Goal: Information Seeking & Learning: Learn about a topic

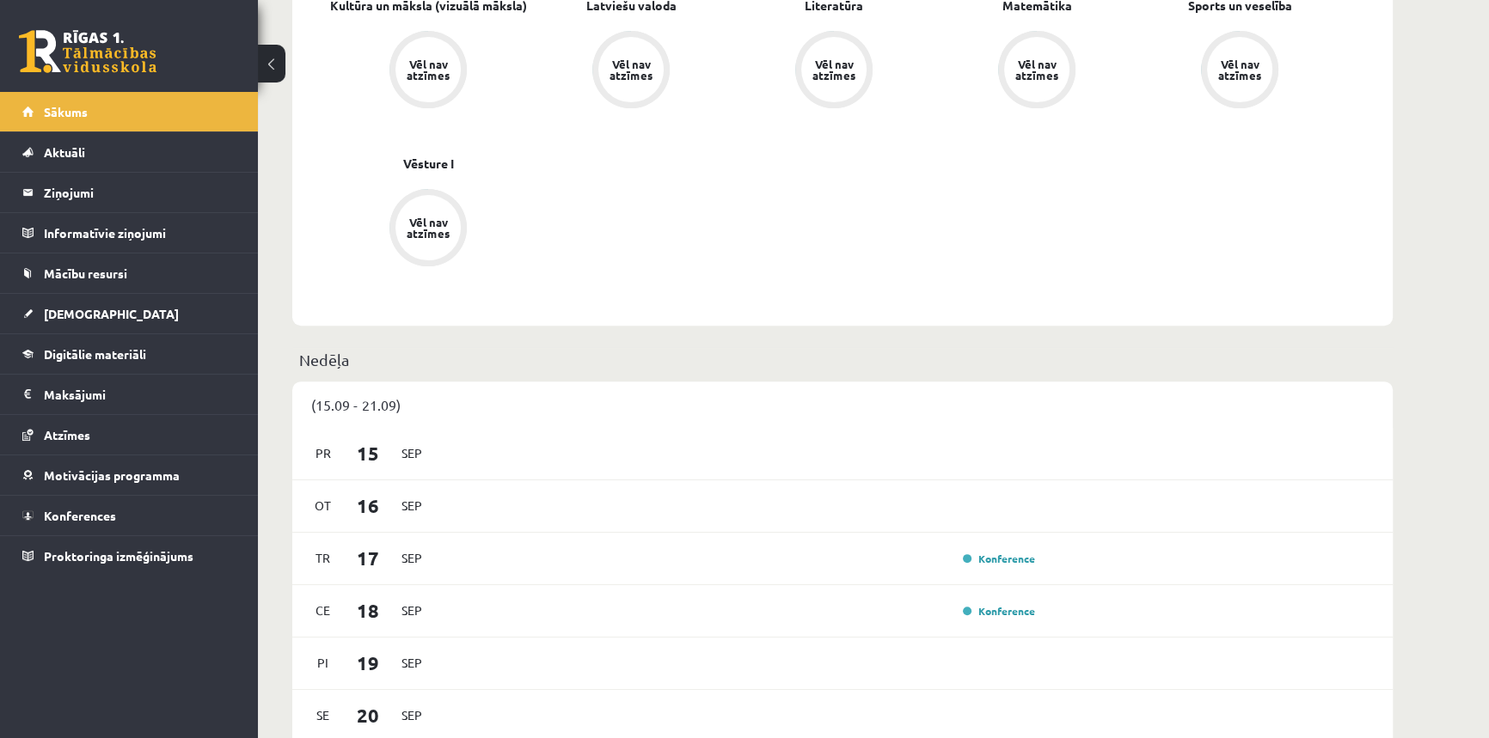
scroll to position [703, 0]
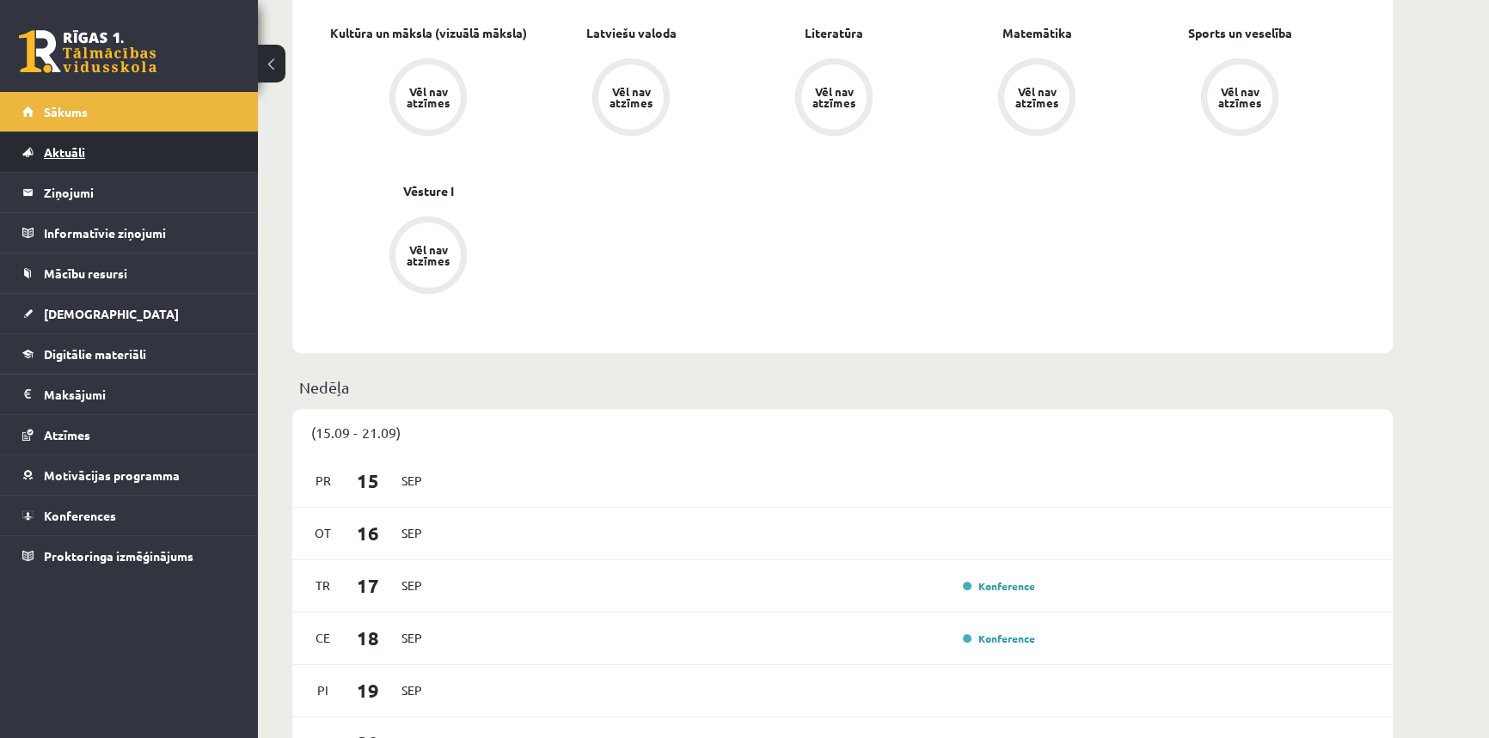
click at [50, 144] on span "Aktuāli" at bounding box center [64, 151] width 41 height 15
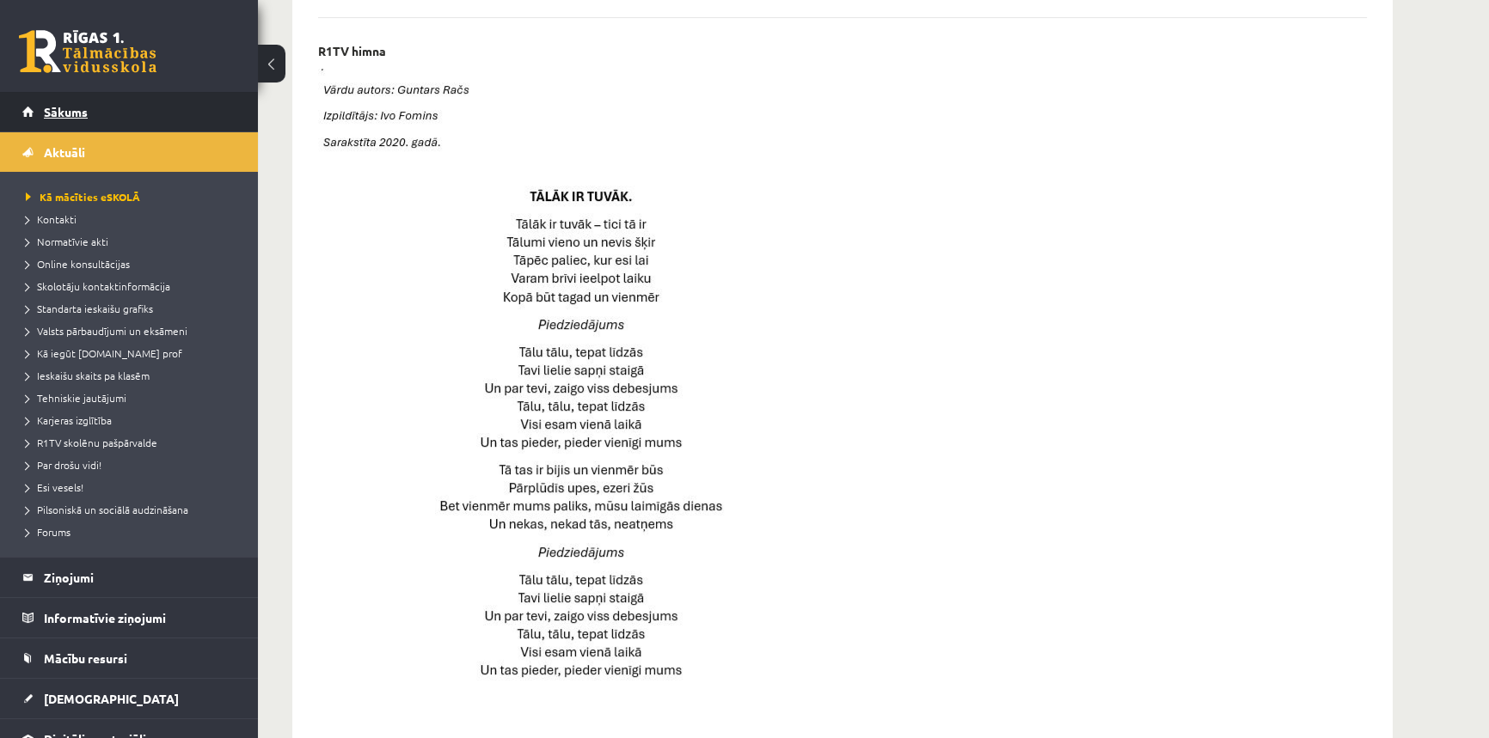
click at [54, 118] on link "Sākums" at bounding box center [129, 112] width 214 height 40
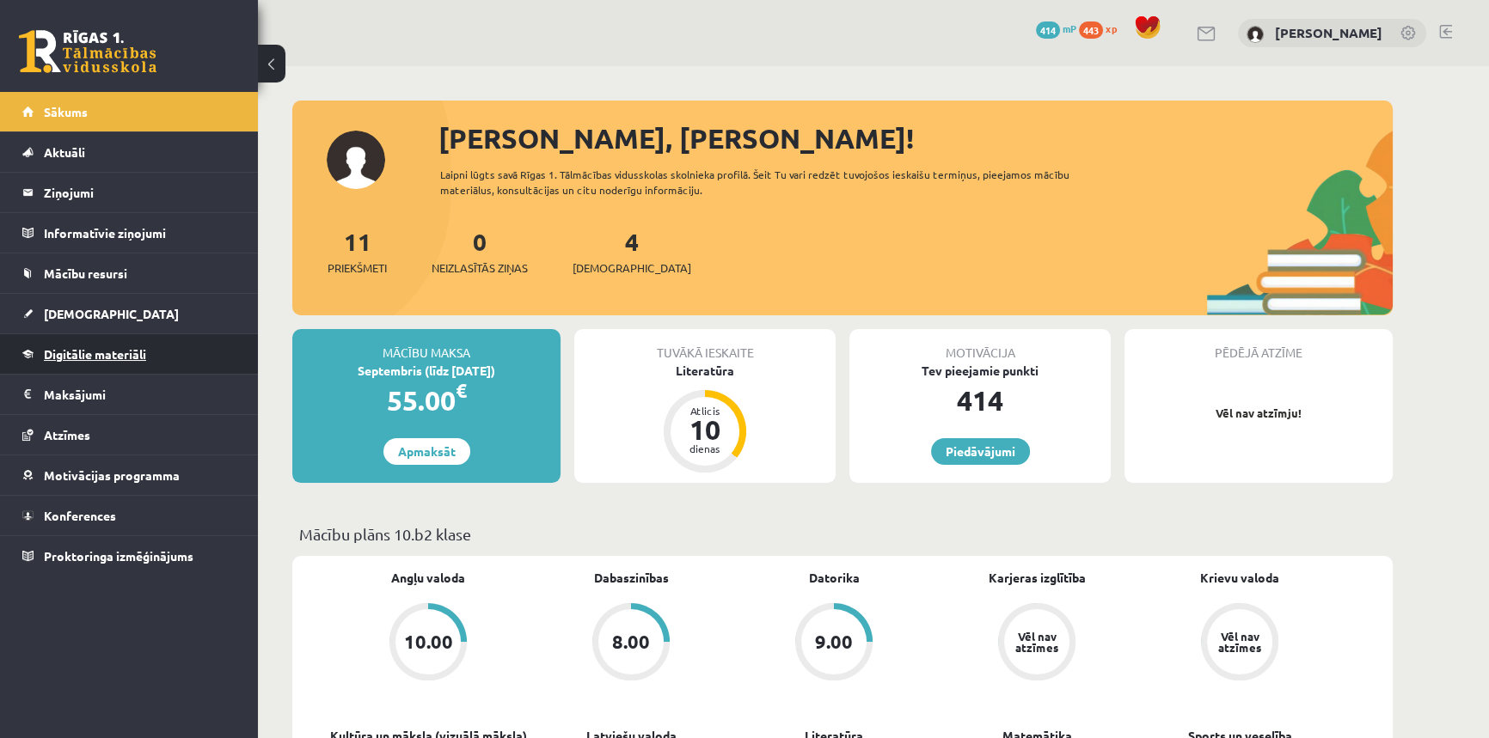
click at [55, 365] on link "Digitālie materiāli" at bounding box center [129, 354] width 214 height 40
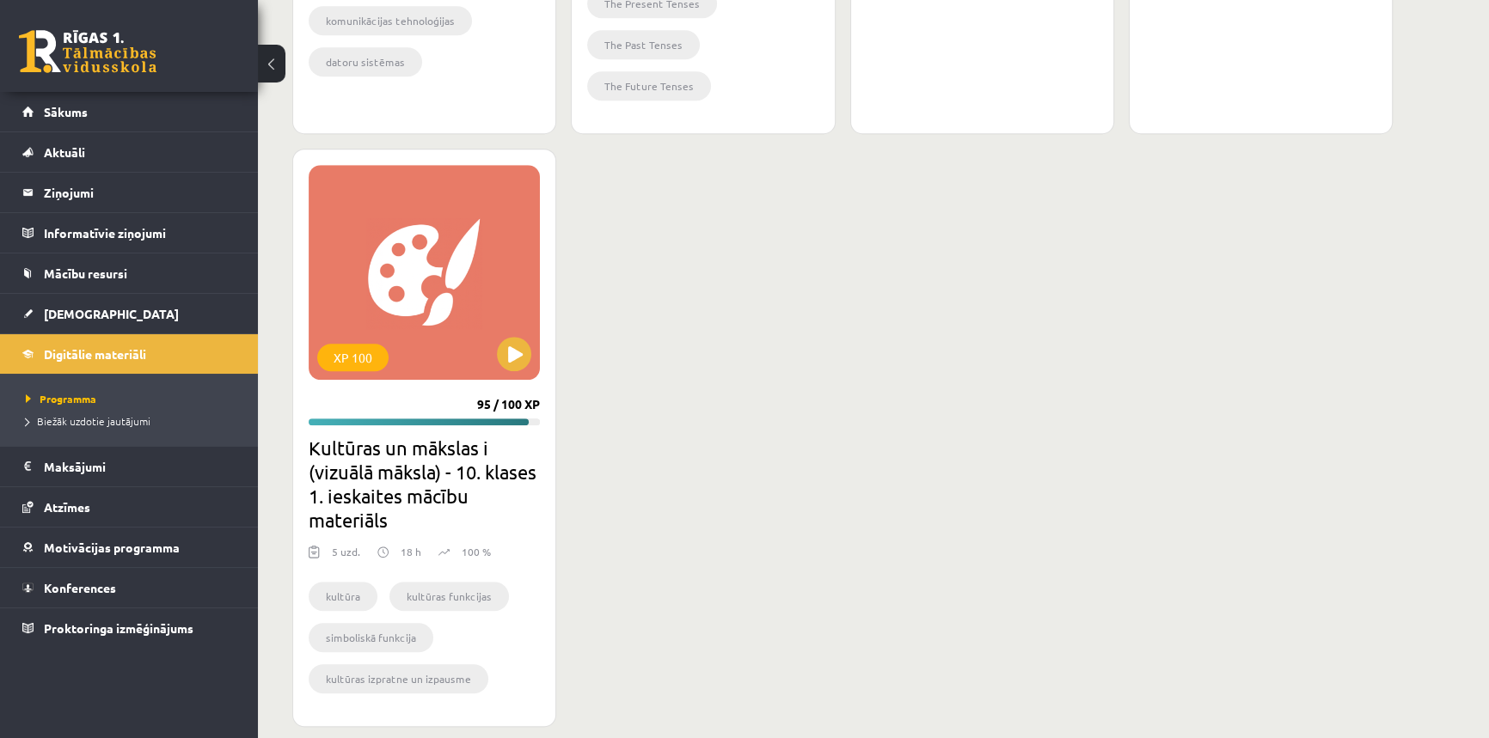
scroll to position [1563, 0]
click at [508, 360] on button at bounding box center [514, 353] width 34 height 34
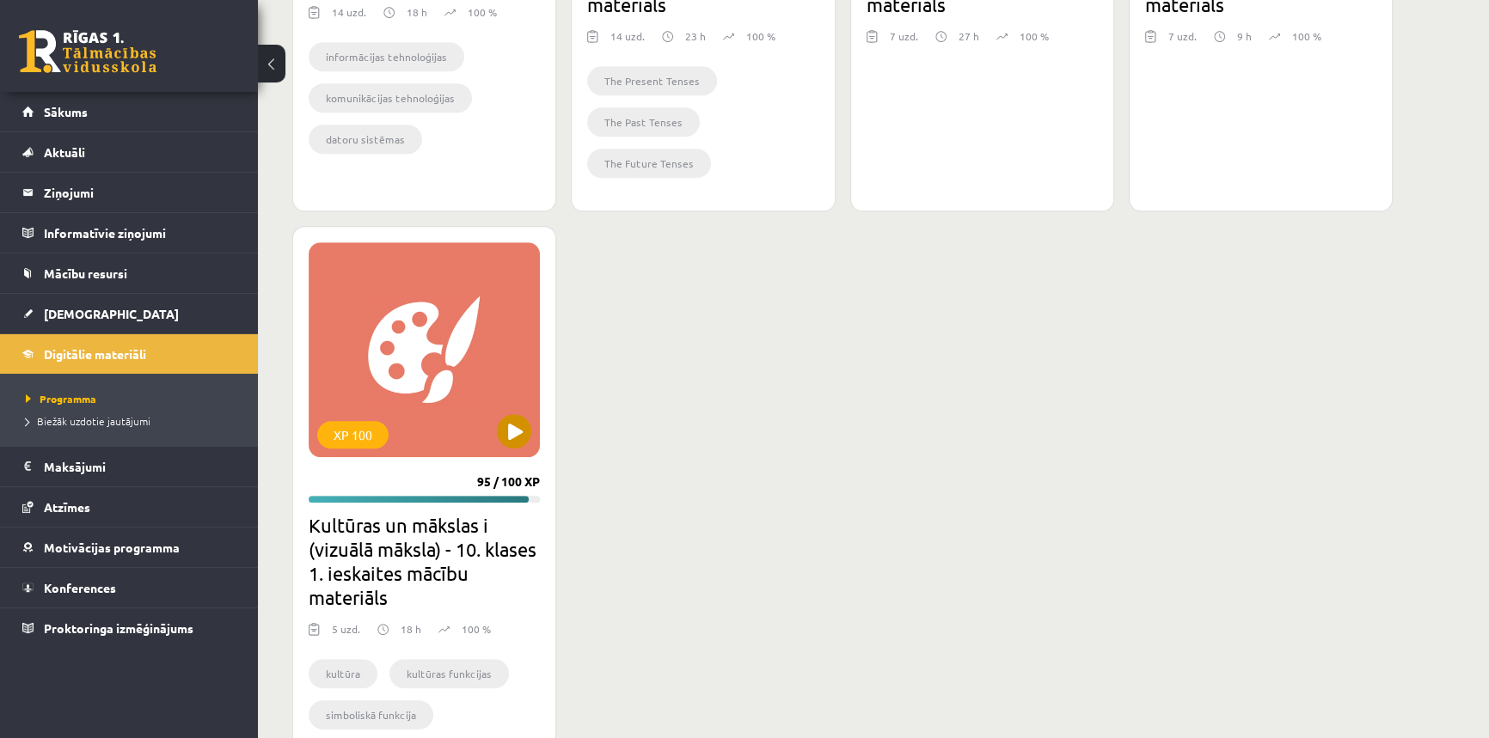
drag, startPoint x: 517, startPoint y: 390, endPoint x: 516, endPoint y: 404, distance: 13.9
click at [517, 394] on div "XP 100" at bounding box center [424, 349] width 231 height 215
click at [516, 405] on div "XP 100" at bounding box center [424, 349] width 231 height 215
